Goal: Find specific page/section: Find specific page/section

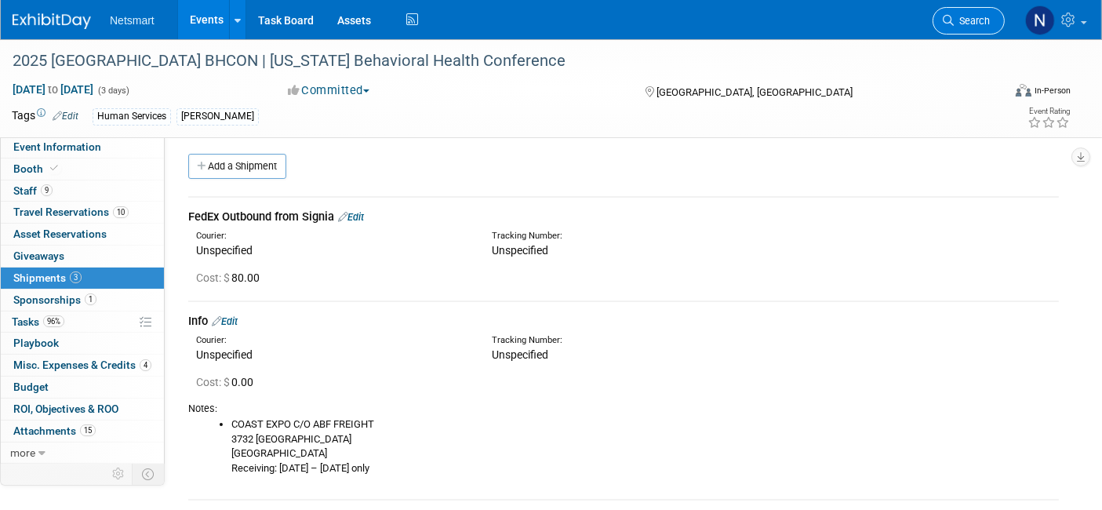
scroll to position [4, 0]
click at [958, 21] on span "Search" at bounding box center [972, 21] width 36 height 12
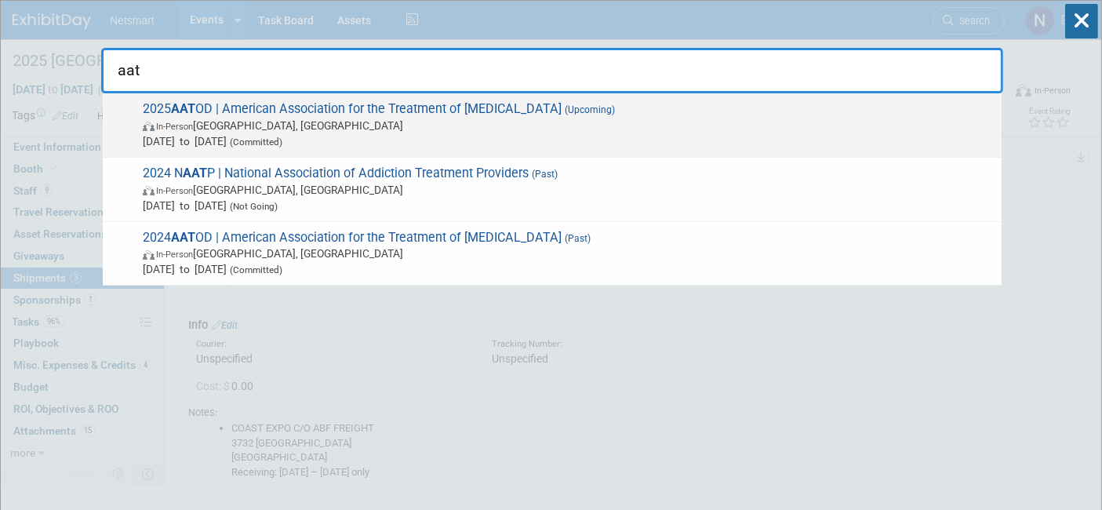
type input "aat"
click at [392, 132] on span "In-Person Philadelphia, PA" at bounding box center [568, 126] width 851 height 16
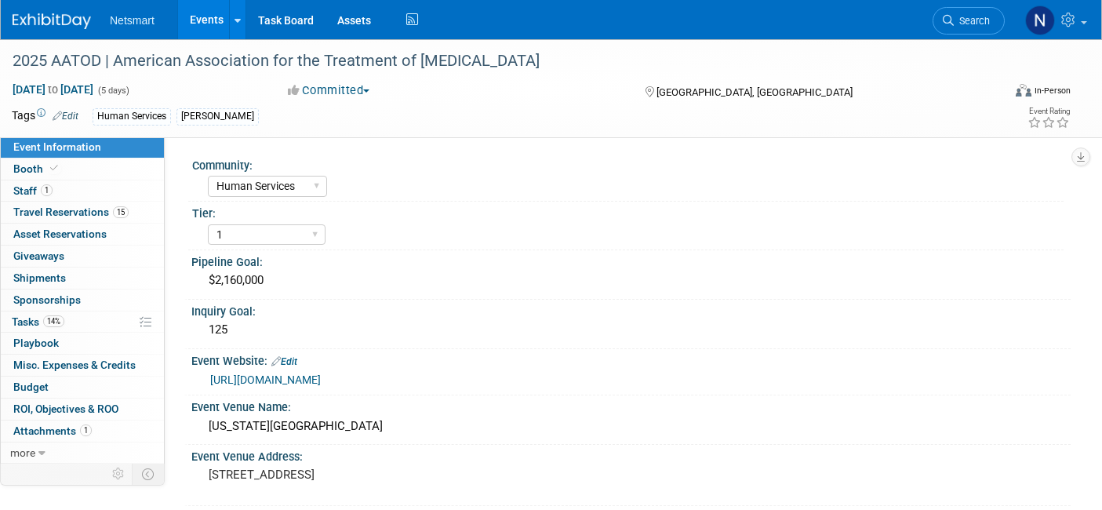
select select "Human Services"
select select "1"
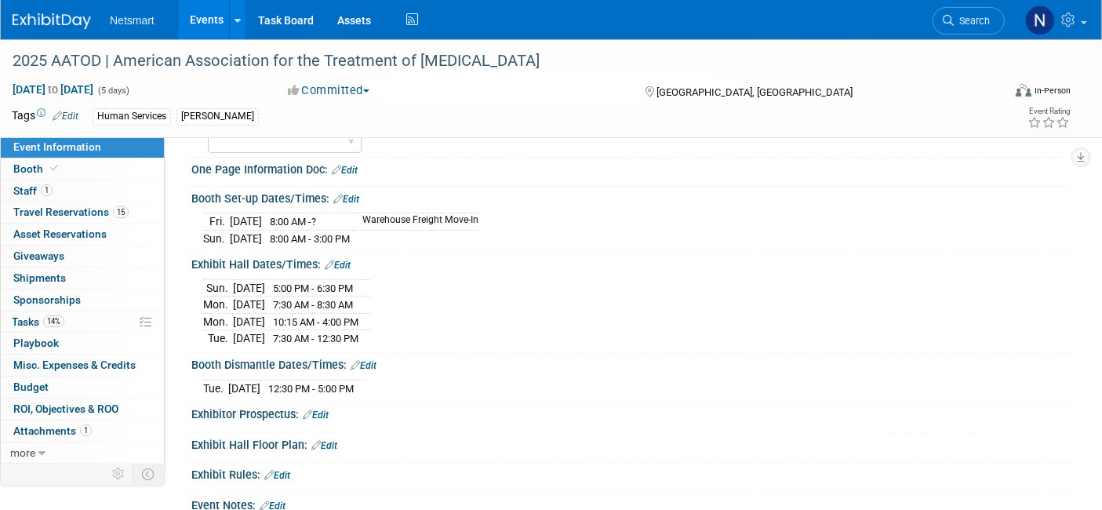
scroll to position [522, 0]
